Goal: Task Accomplishment & Management: Use online tool/utility

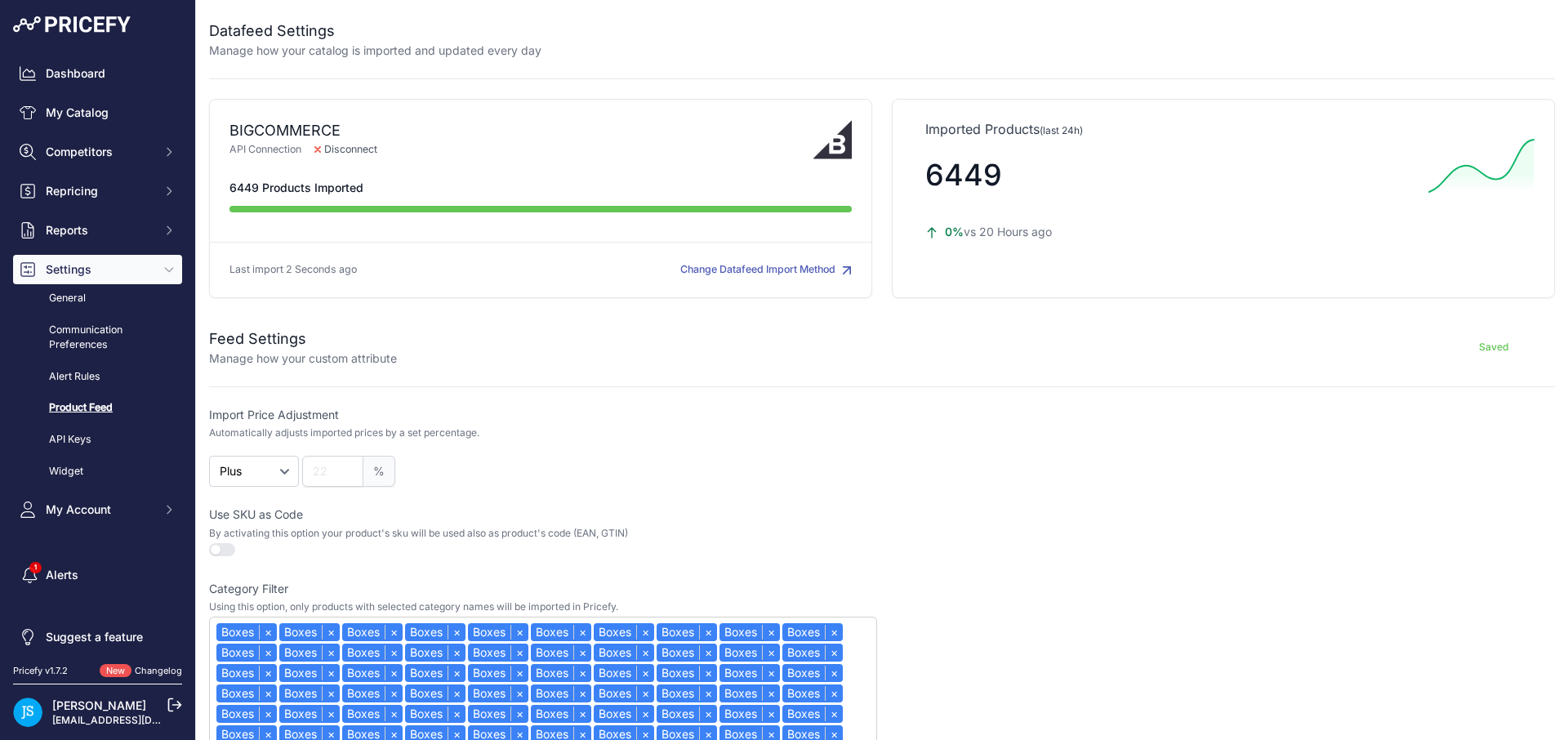
click at [147, 105] on link "My Catalog" at bounding box center [97, 113] width 169 height 29
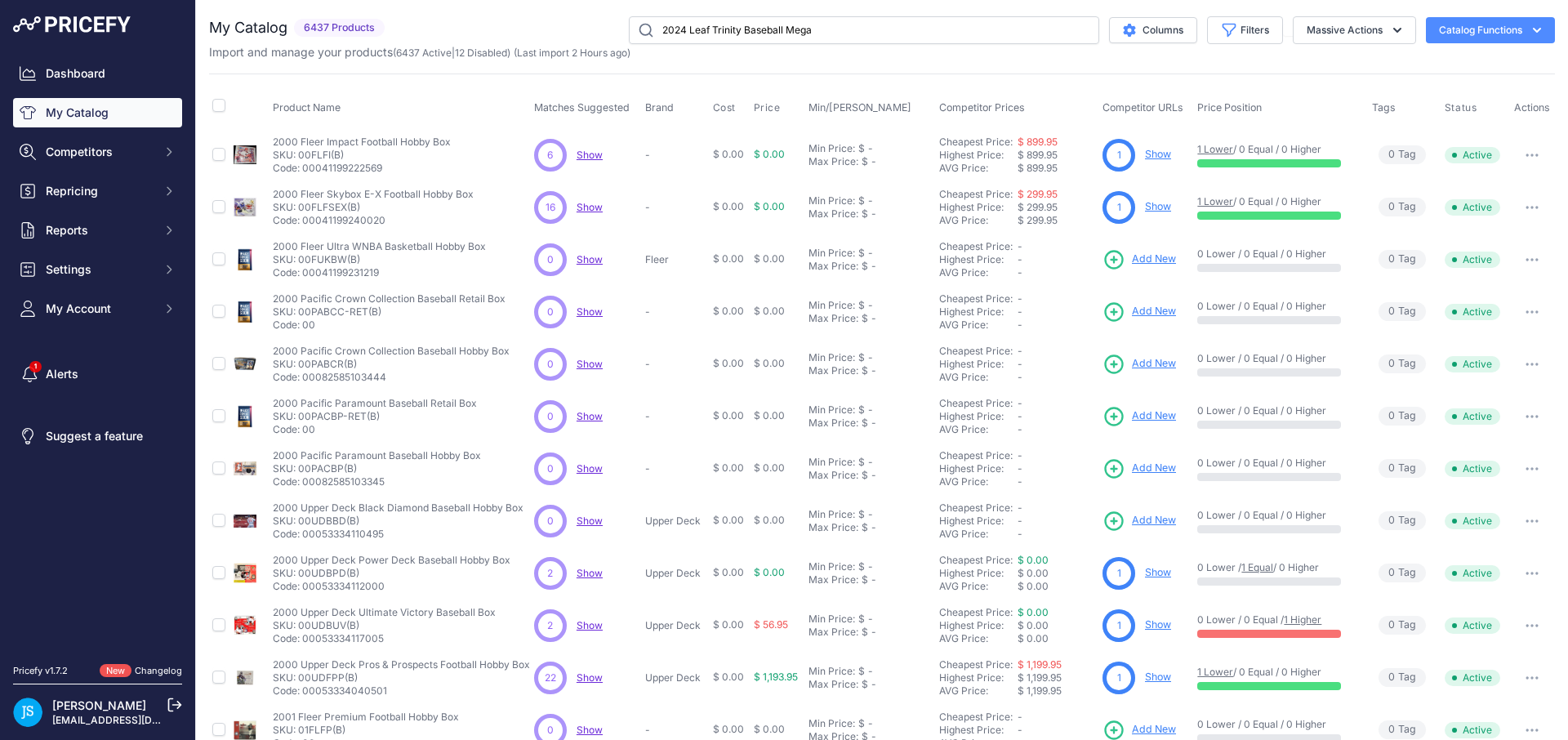
type input "2024 Leaf Trinity Baseball Mega"
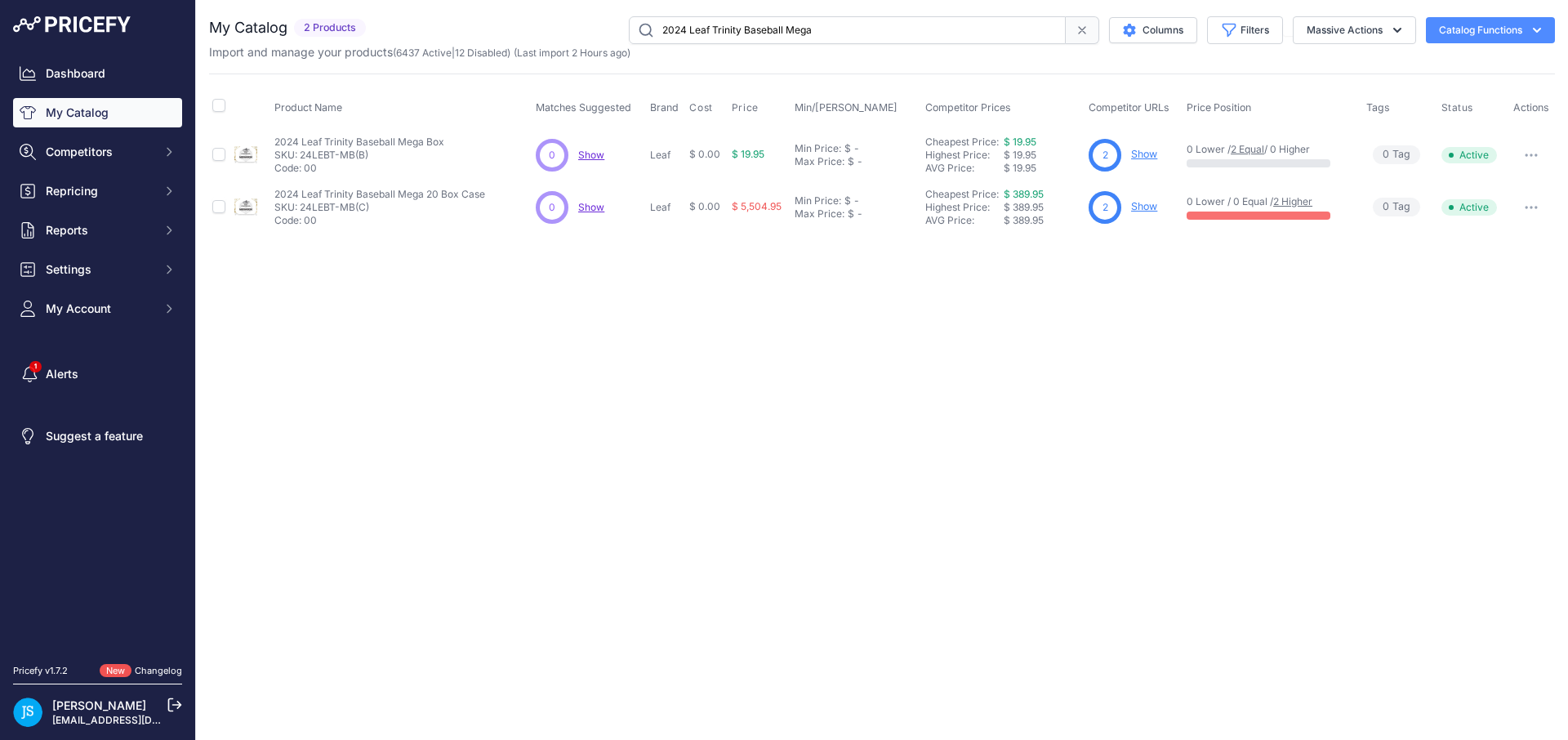
click at [1140, 211] on link "Show" at bounding box center [1144, 206] width 26 height 12
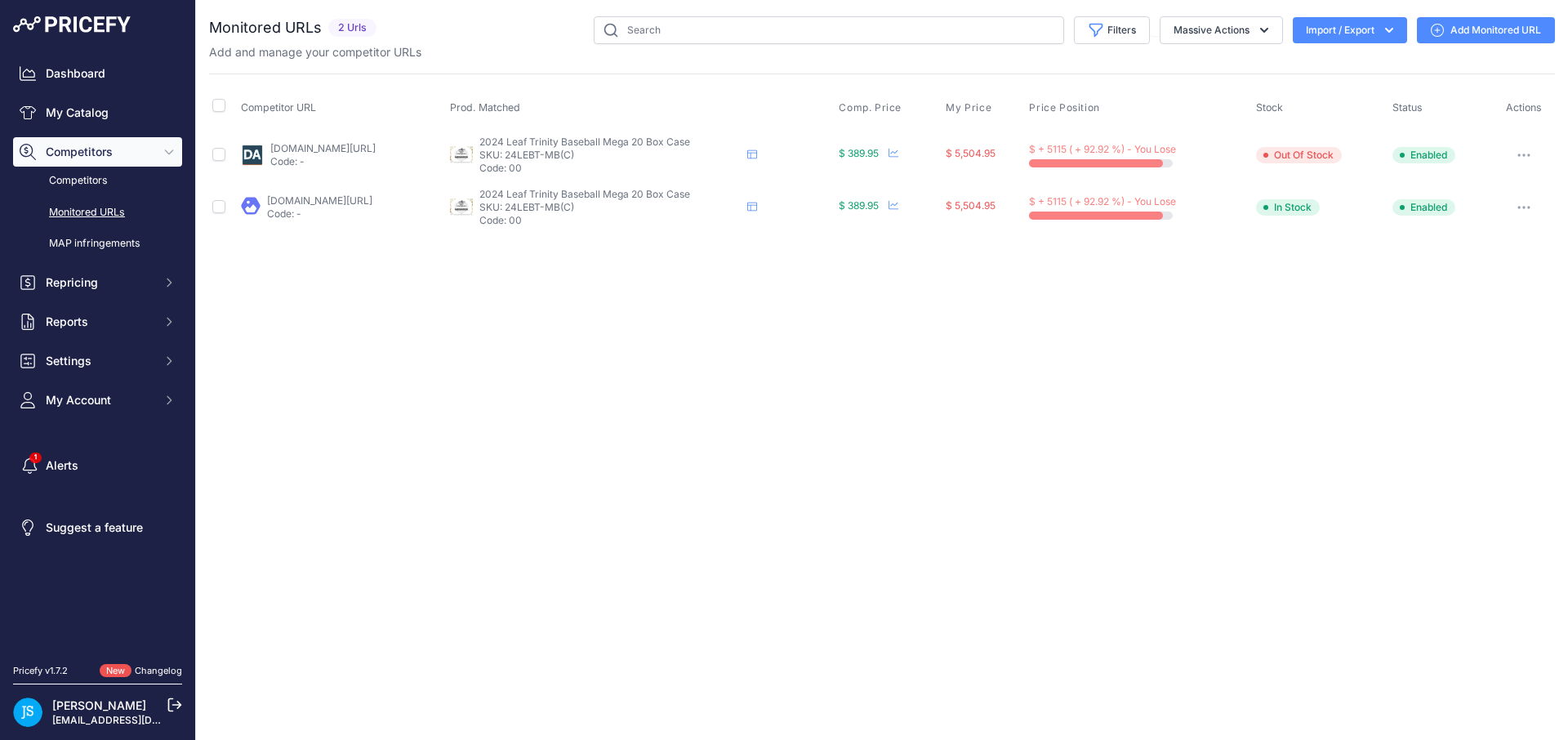
click at [1456, 22] on link "Add Monitored URL" at bounding box center [1485, 30] width 138 height 26
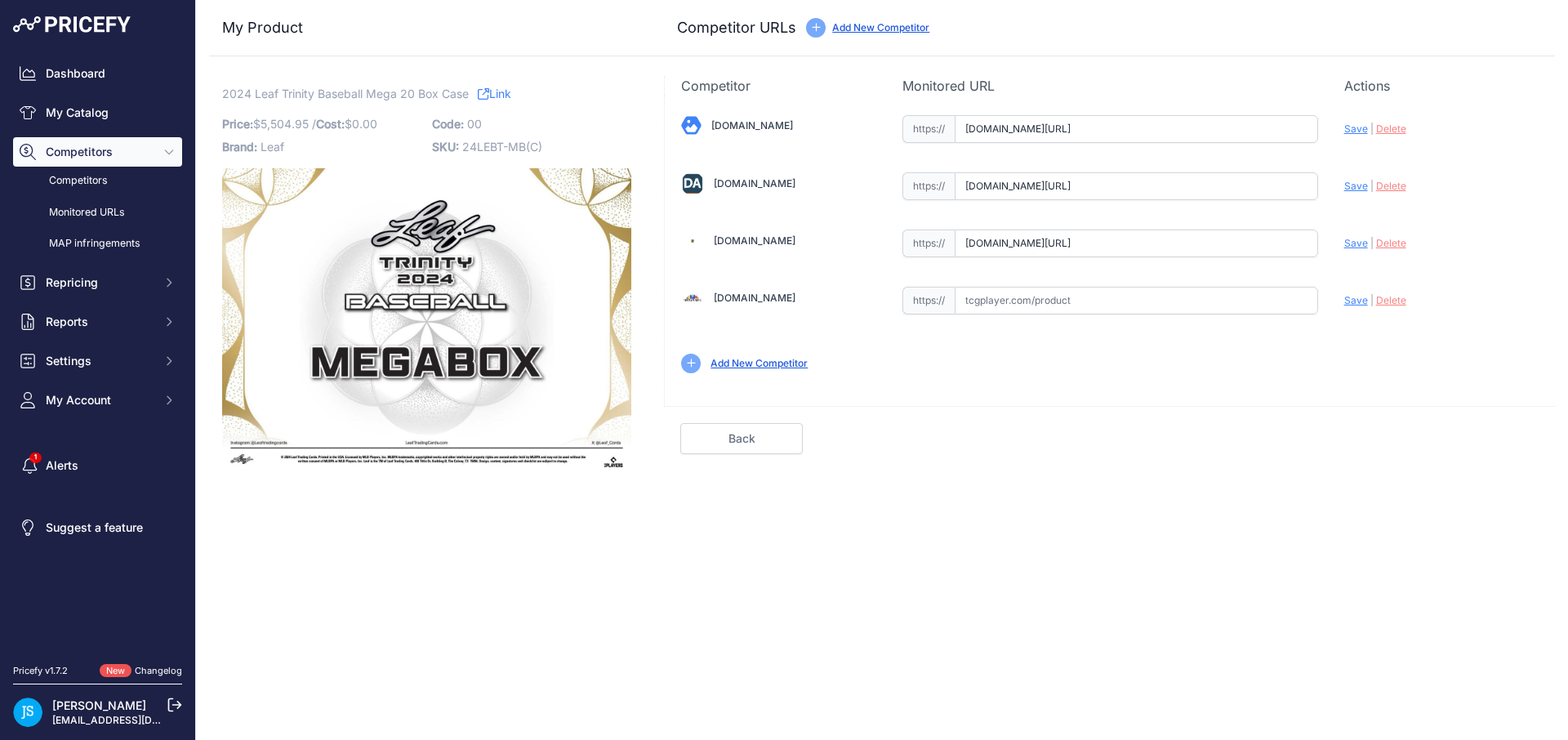
click at [1148, 242] on input "www.steelcitycollectibles.com/i/2025-leaf-trinity-baseball-mega-20-box-case?pri…" at bounding box center [1136, 243] width 364 height 28
paste input "https://www.steelcitycollectibles.com/i/2024-leaf-trinity-baseball-mega-20-box-…"
click at [1353, 240] on span "Save" at bounding box center [1357, 243] width 24 height 12
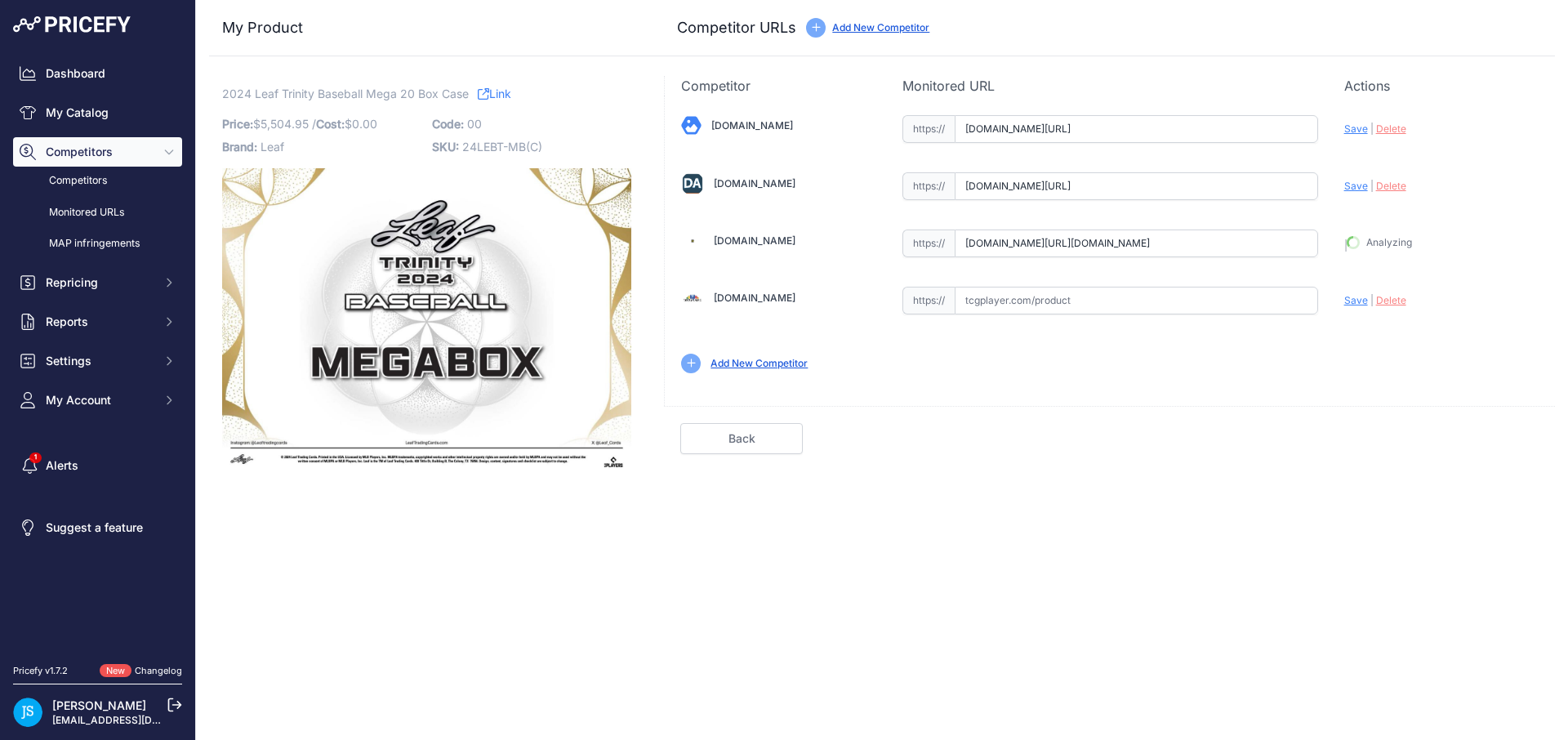
type input "https://www.steelcitycollectibles.com/i/2025-lwww.steelcitycollectibles.com/i/2…"
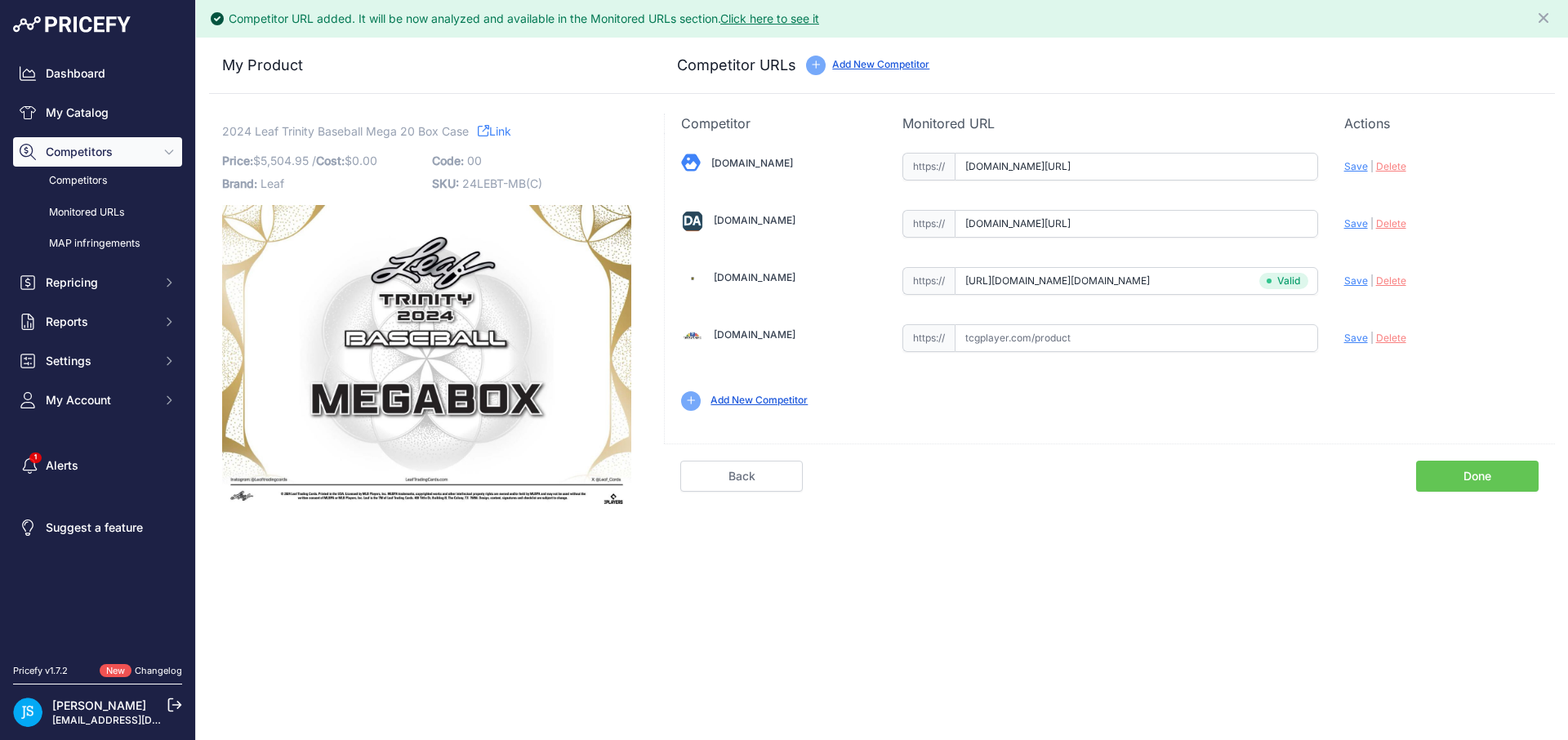
click at [1352, 223] on span "Save" at bounding box center [1357, 223] width 24 height 12
type input "https://www.dacardworld.com/sports-cards/2024-leaf-trinity-baseball-mega-20-box…"
click at [1351, 161] on span "Save" at bounding box center [1357, 166] width 24 height 12
type input "https://www.blowoutcards.com/2024-leaf-trinity-baseball-mega-20-box-case.html?p…"
drag, startPoint x: 222, startPoint y: 131, endPoint x: 395, endPoint y: 131, distance: 173.0
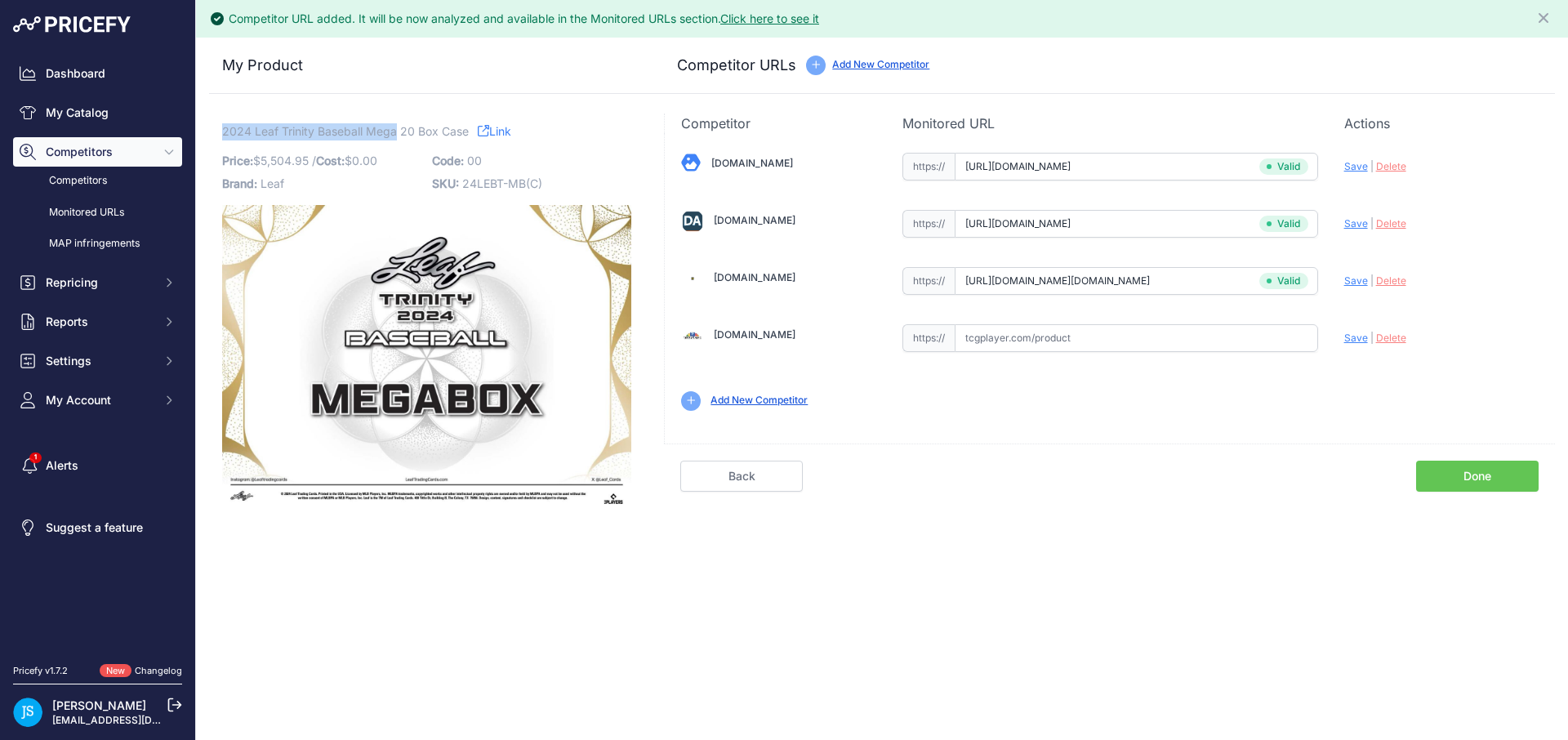
click at [395, 131] on span "2024 Leaf Trinity Baseball Mega 20 Box Case" at bounding box center [345, 131] width 247 height 21
copy span "2024 Leaf Trinity Baseball Mega"
click at [154, 125] on link "My Catalog" at bounding box center [97, 113] width 169 height 29
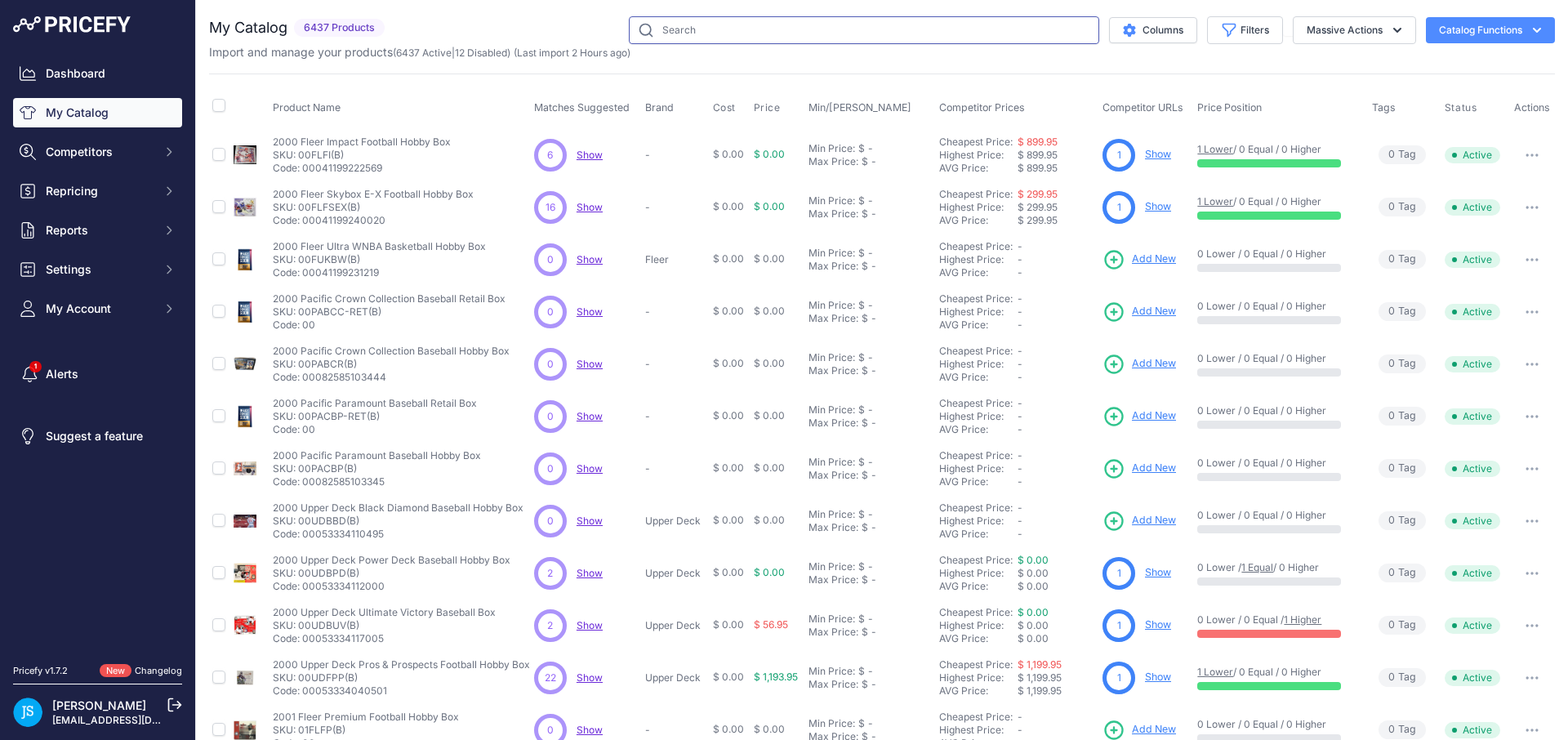
click at [819, 25] on input "text" at bounding box center [864, 30] width 470 height 28
paste input "2024 Leaf Trinity Baseball Mega"
type input "2024 Leaf Trinity Baseball Mega"
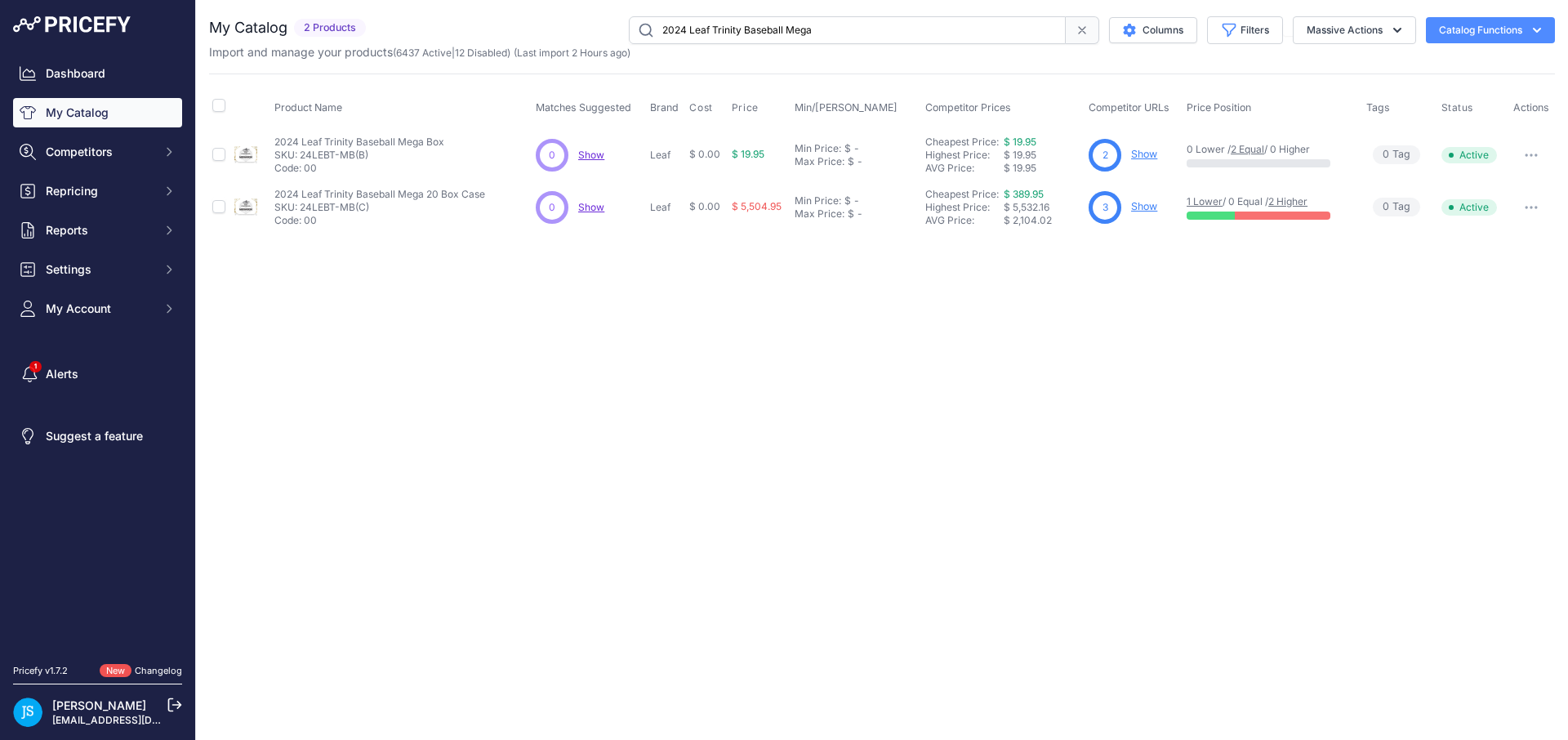
click at [1142, 156] on link "Show" at bounding box center [1144, 154] width 26 height 12
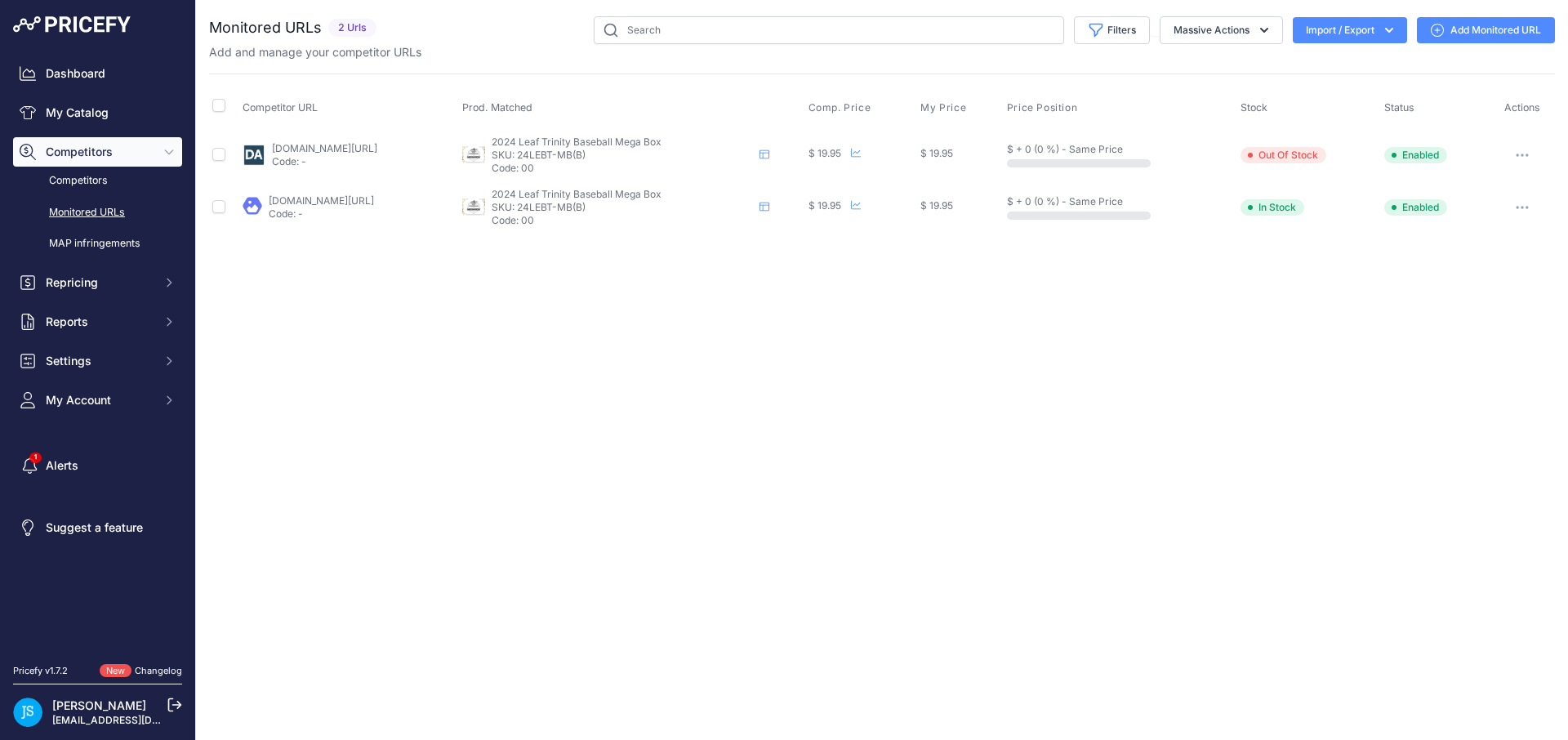
click at [1467, 36] on link "Add Monitored URL" at bounding box center [1485, 30] width 138 height 26
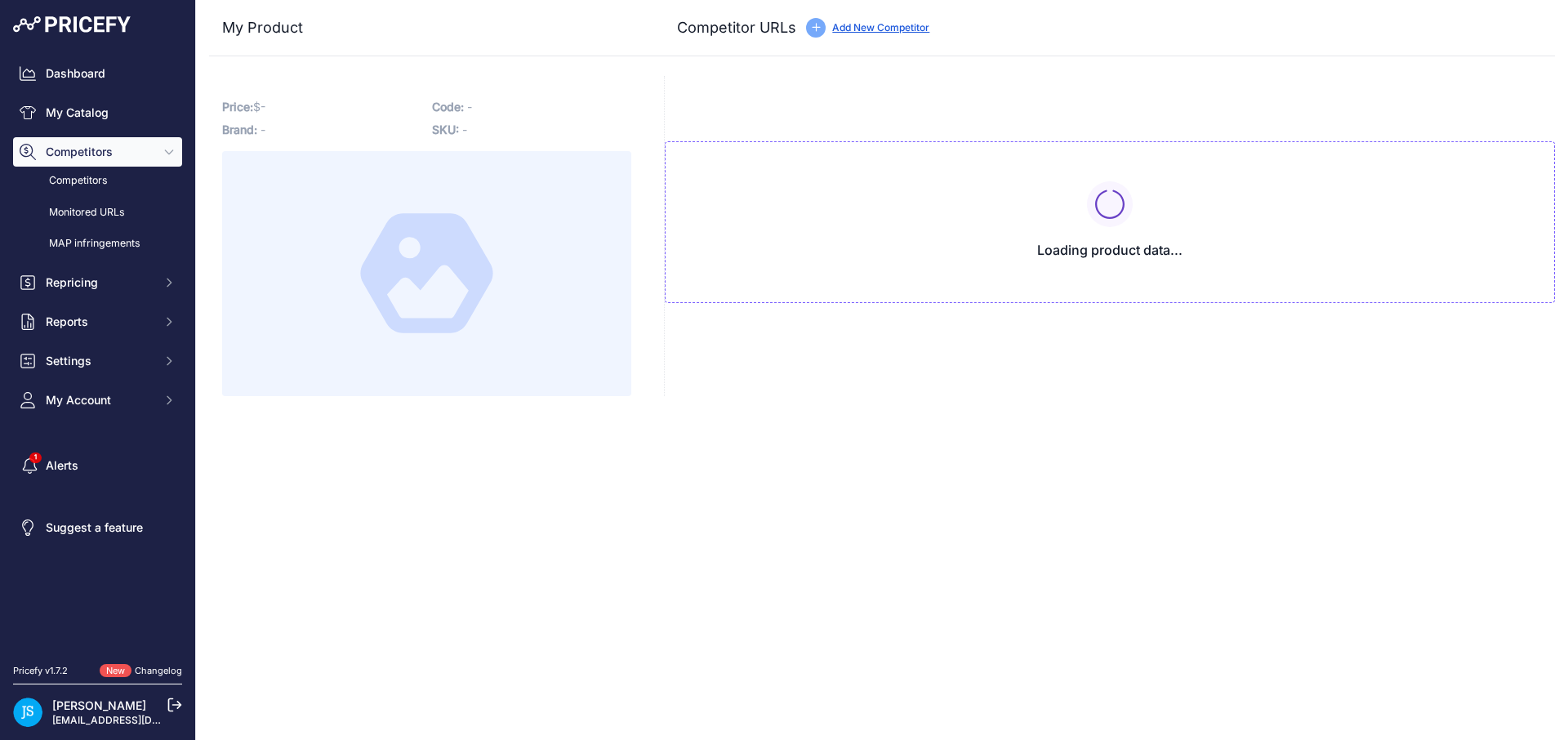
type input "[DOMAIN_NAME][URL]"
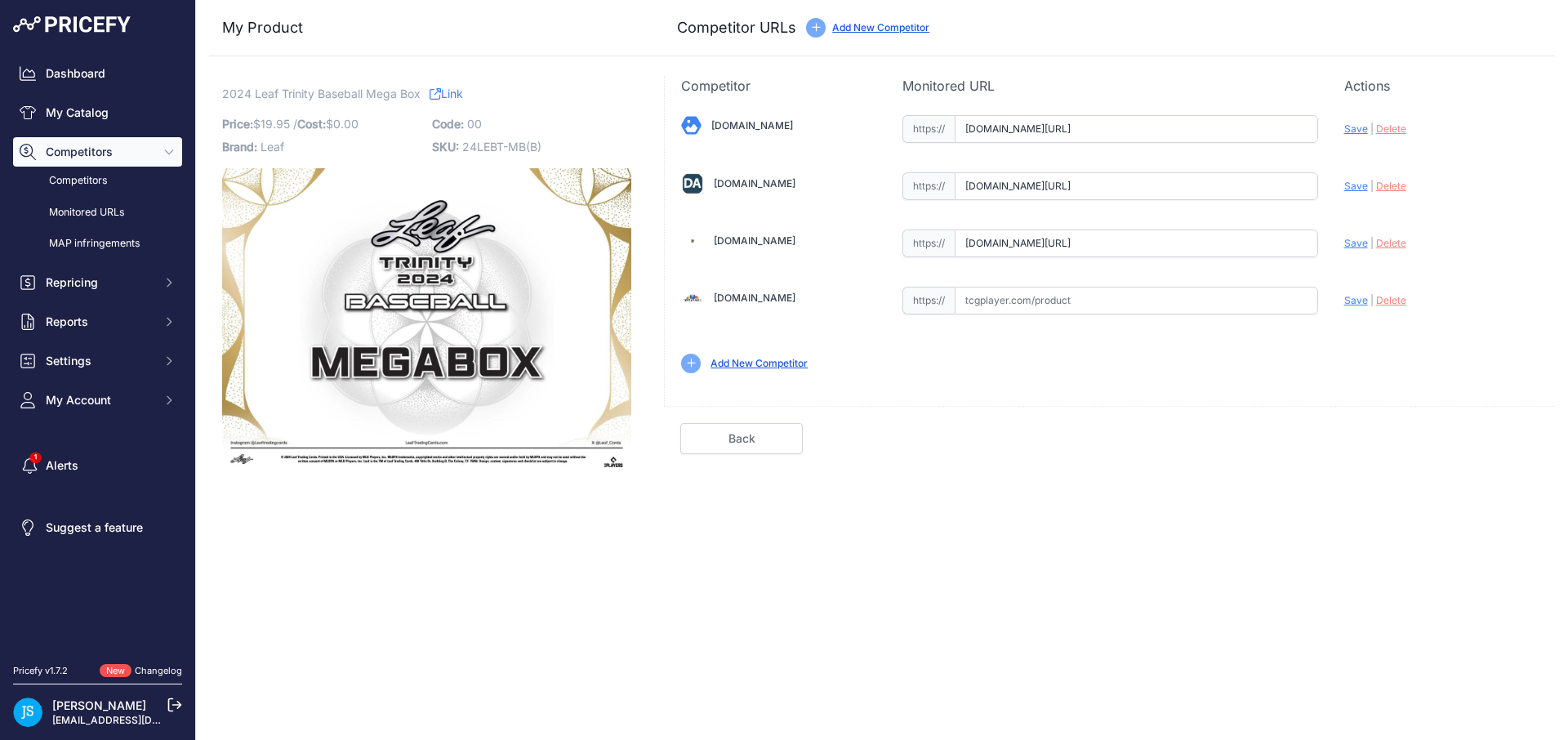
click at [1139, 242] on input "[DOMAIN_NAME][URL]" at bounding box center [1136, 243] width 364 height 28
drag, startPoint x: 1249, startPoint y: 462, endPoint x: 1283, endPoint y: 425, distance: 50.2
click at [1250, 461] on div "Competitor Monitored URL Actions Valid Invalid Save | Delete Analyzing Valid" at bounding box center [1109, 275] width 891 height 400
click at [1351, 240] on span "Save" at bounding box center [1357, 243] width 24 height 12
type input "[URL][DOMAIN_NAME]"
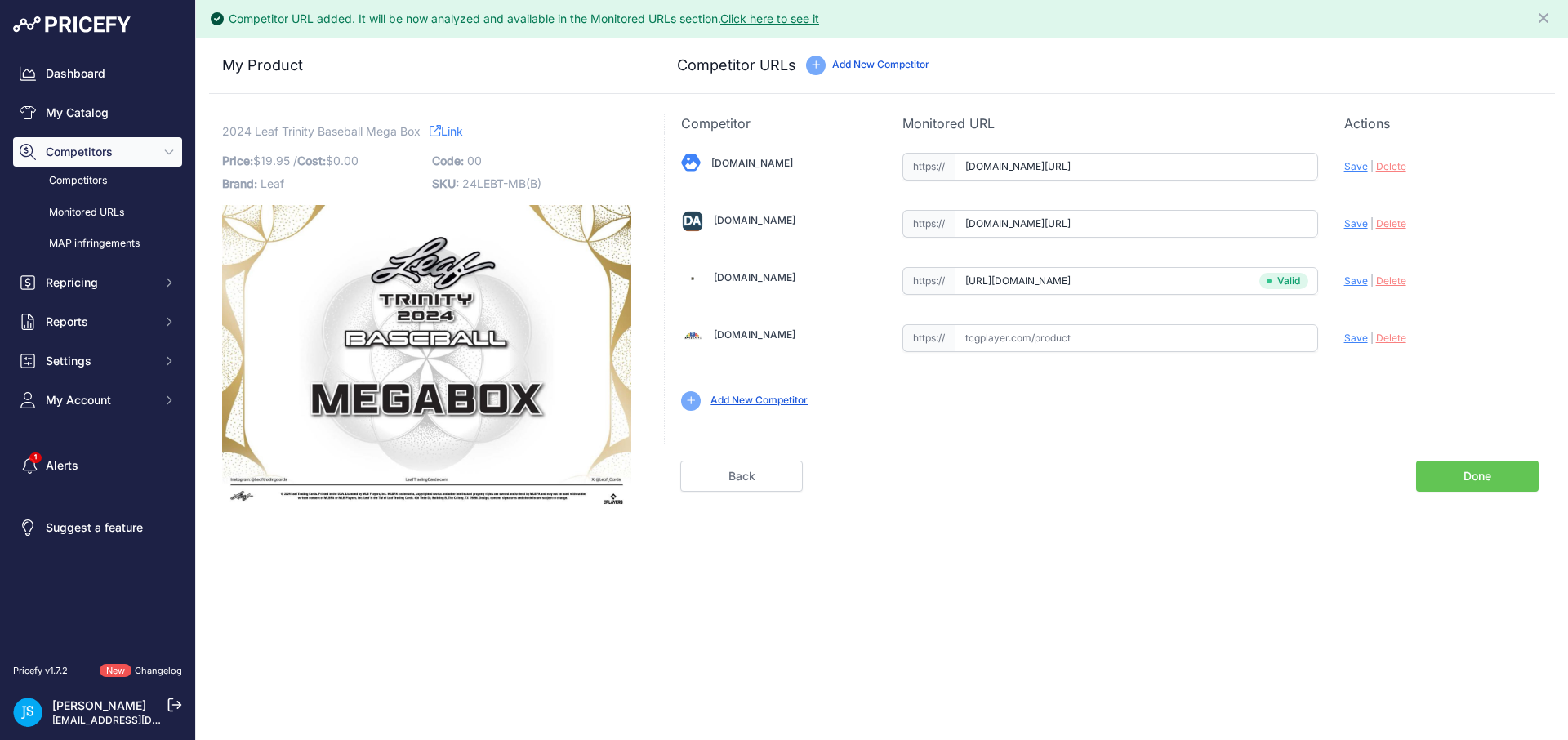
click at [1357, 222] on span "Save" at bounding box center [1357, 223] width 24 height 12
type input "[URL][DOMAIN_NAME]"
click at [1353, 164] on span "Save" at bounding box center [1357, 166] width 24 height 12
type input "[URL][DOMAIN_NAME]"
click at [59, 104] on link "My Catalog" at bounding box center [97, 113] width 169 height 29
